Goal: Communication & Community: Connect with others

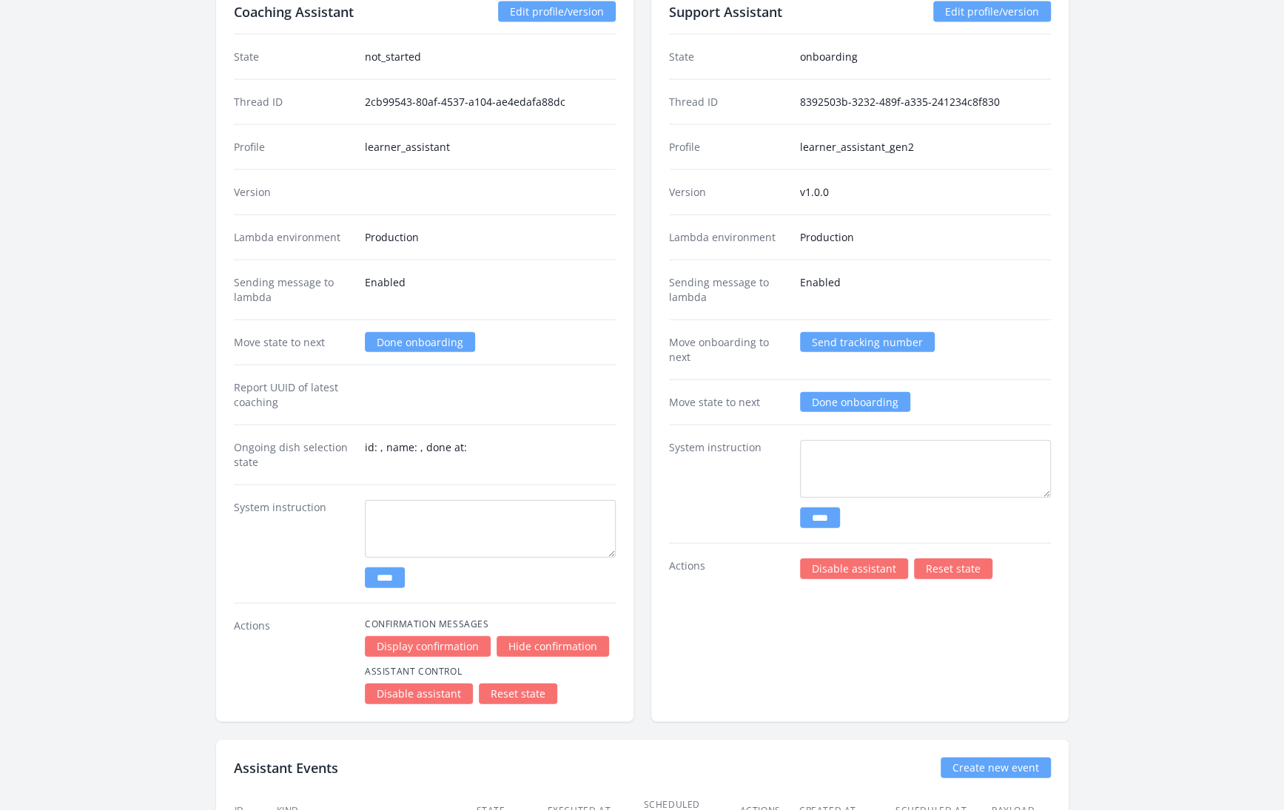
scroll to position [2109, 0]
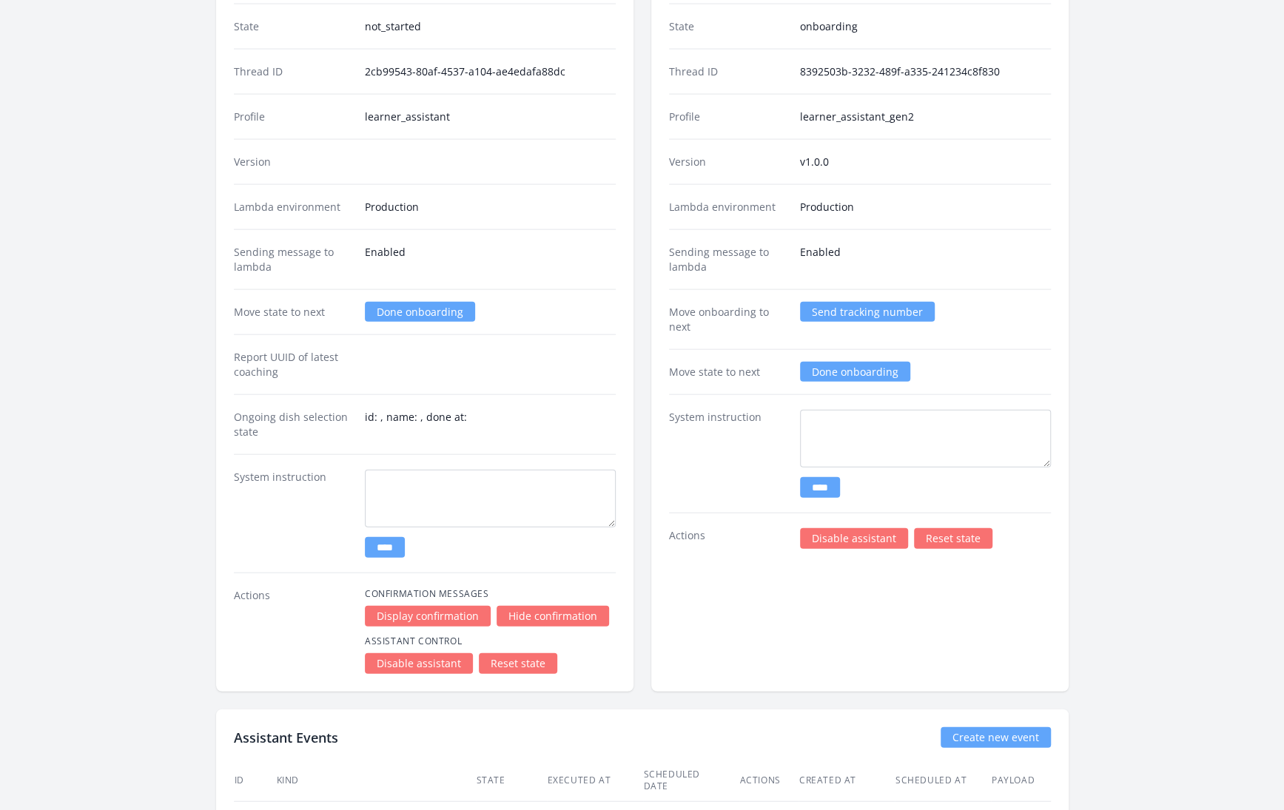
click at [969, 528] on link "Reset state" at bounding box center [953, 538] width 78 height 21
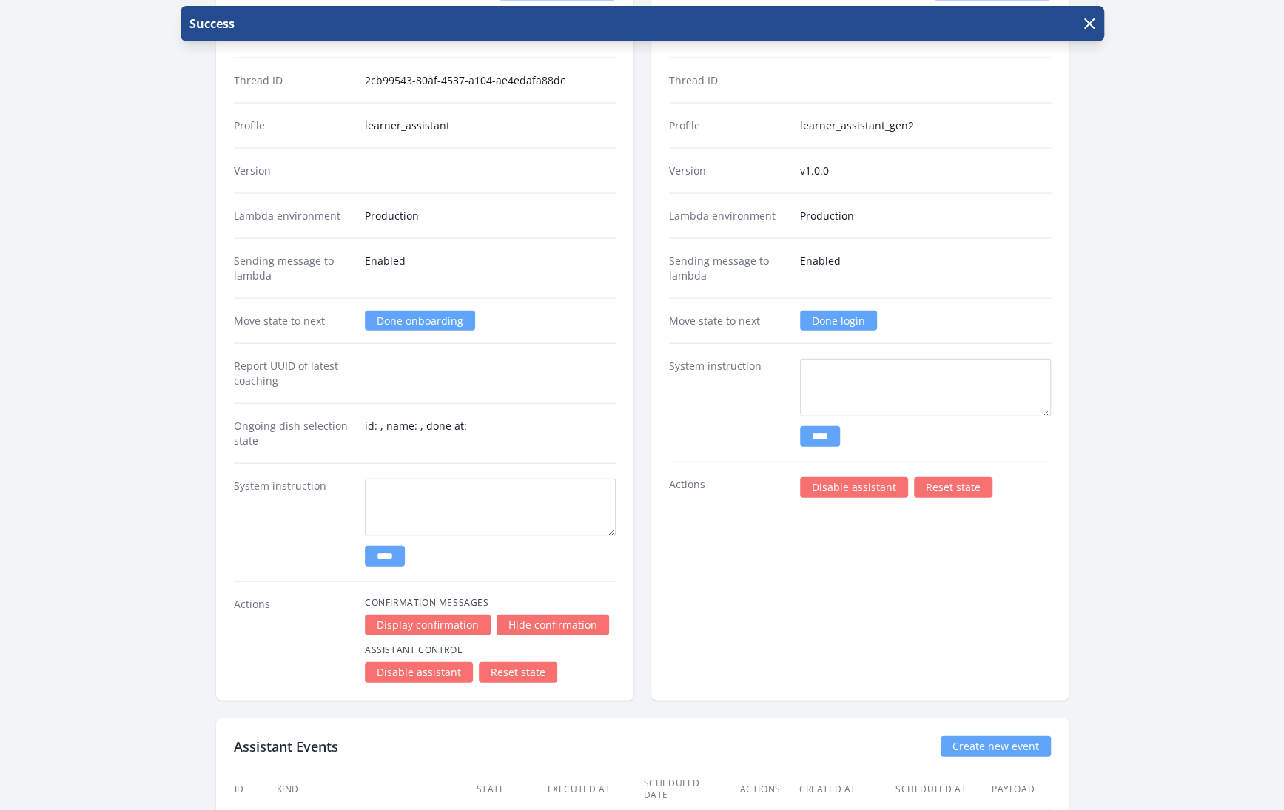
scroll to position [2102, 0]
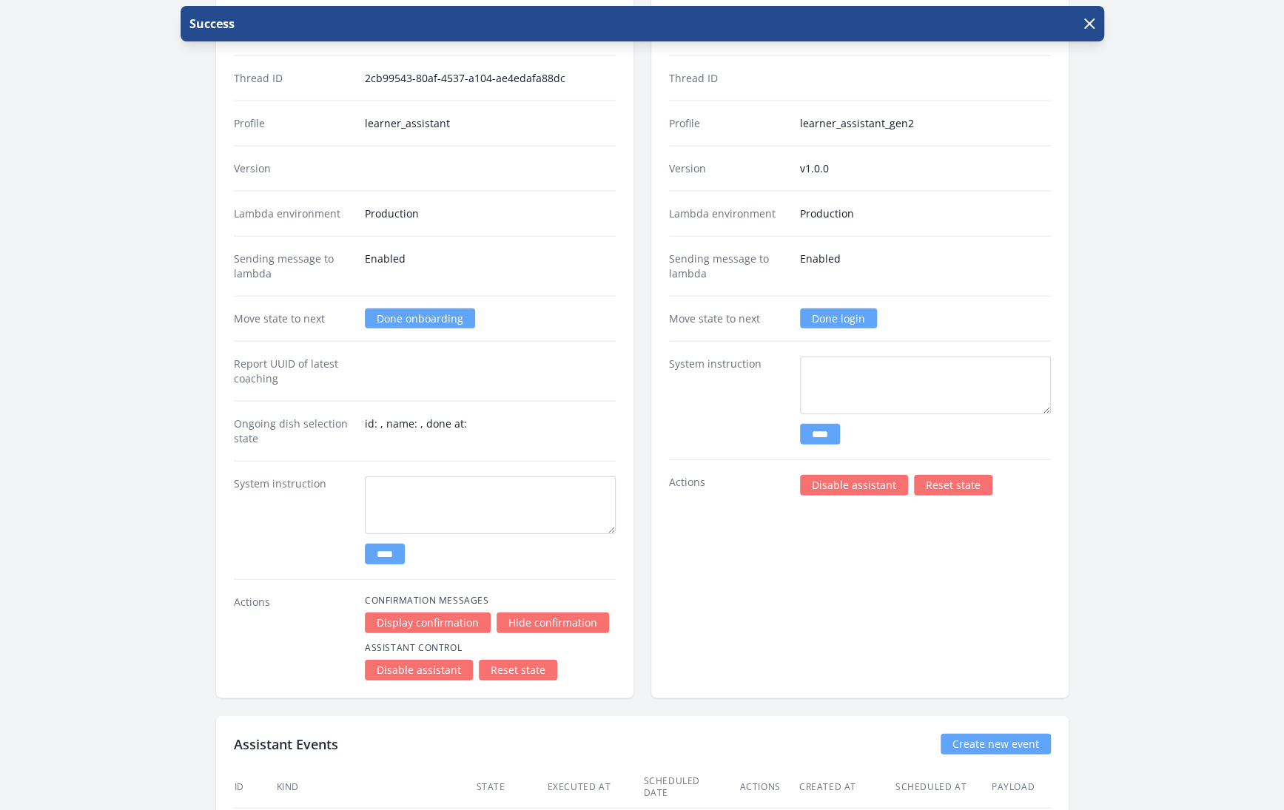
click at [866, 309] on link "Done login" at bounding box center [838, 319] width 77 height 20
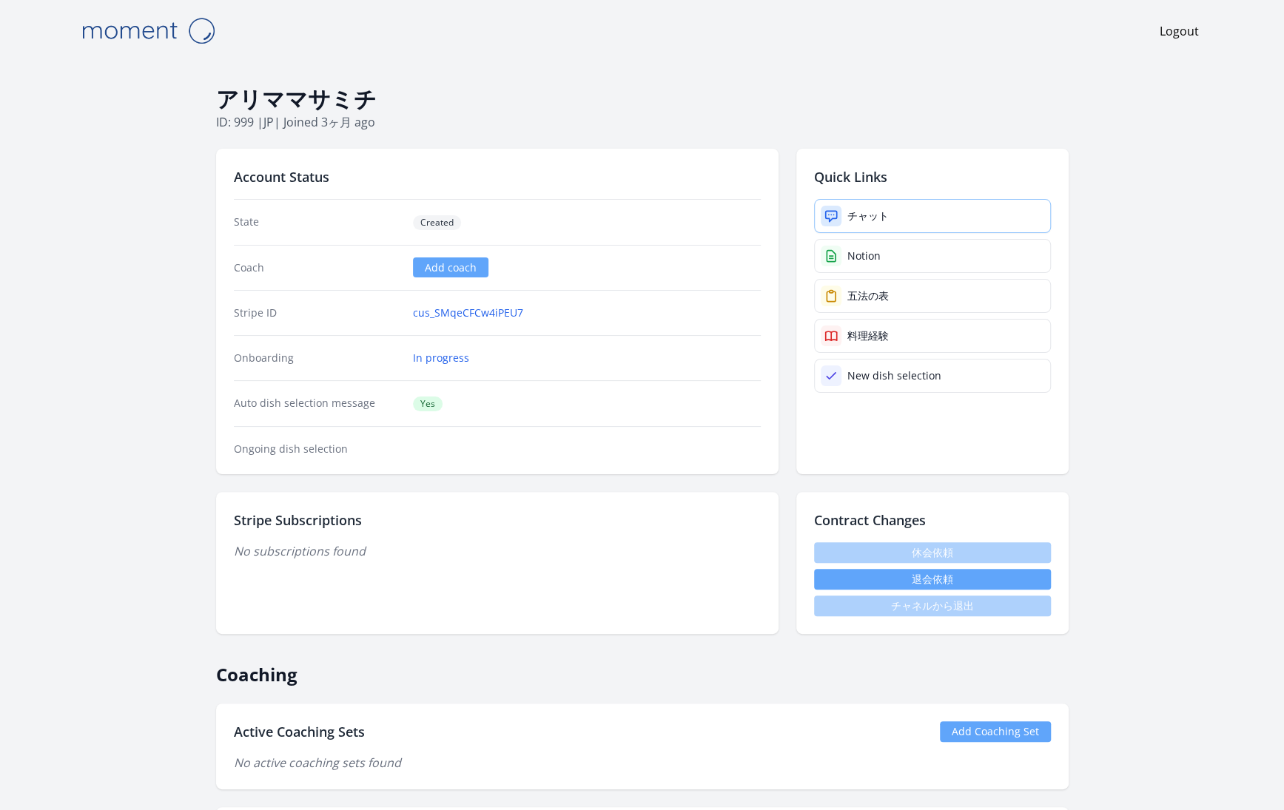
click at [893, 221] on link "チャット" at bounding box center [932, 216] width 237 height 34
